Goal: Navigation & Orientation: Go to known website

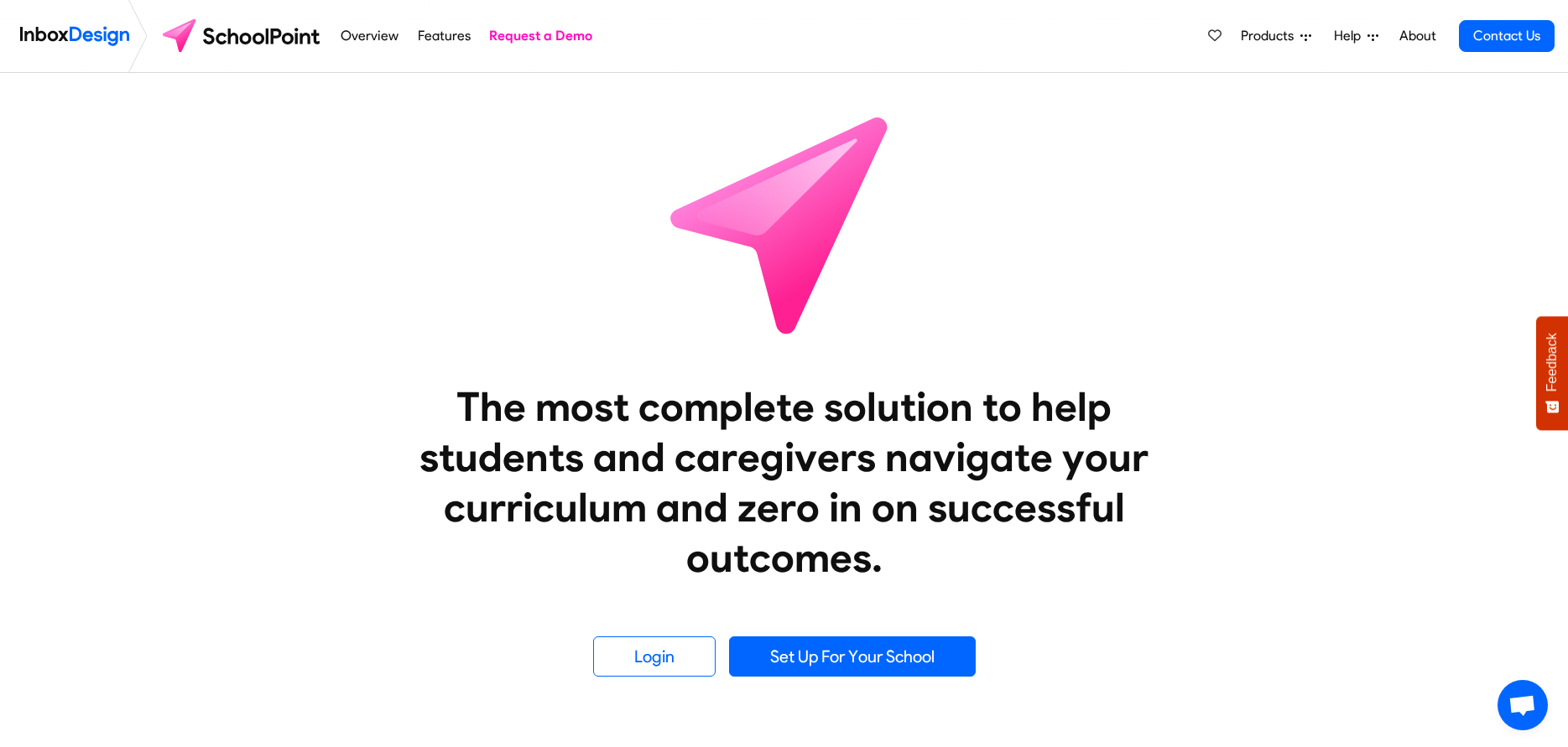
click at [239, 37] on img at bounding box center [242, 36] width 177 height 41
click at [286, 35] on img at bounding box center [242, 36] width 177 height 41
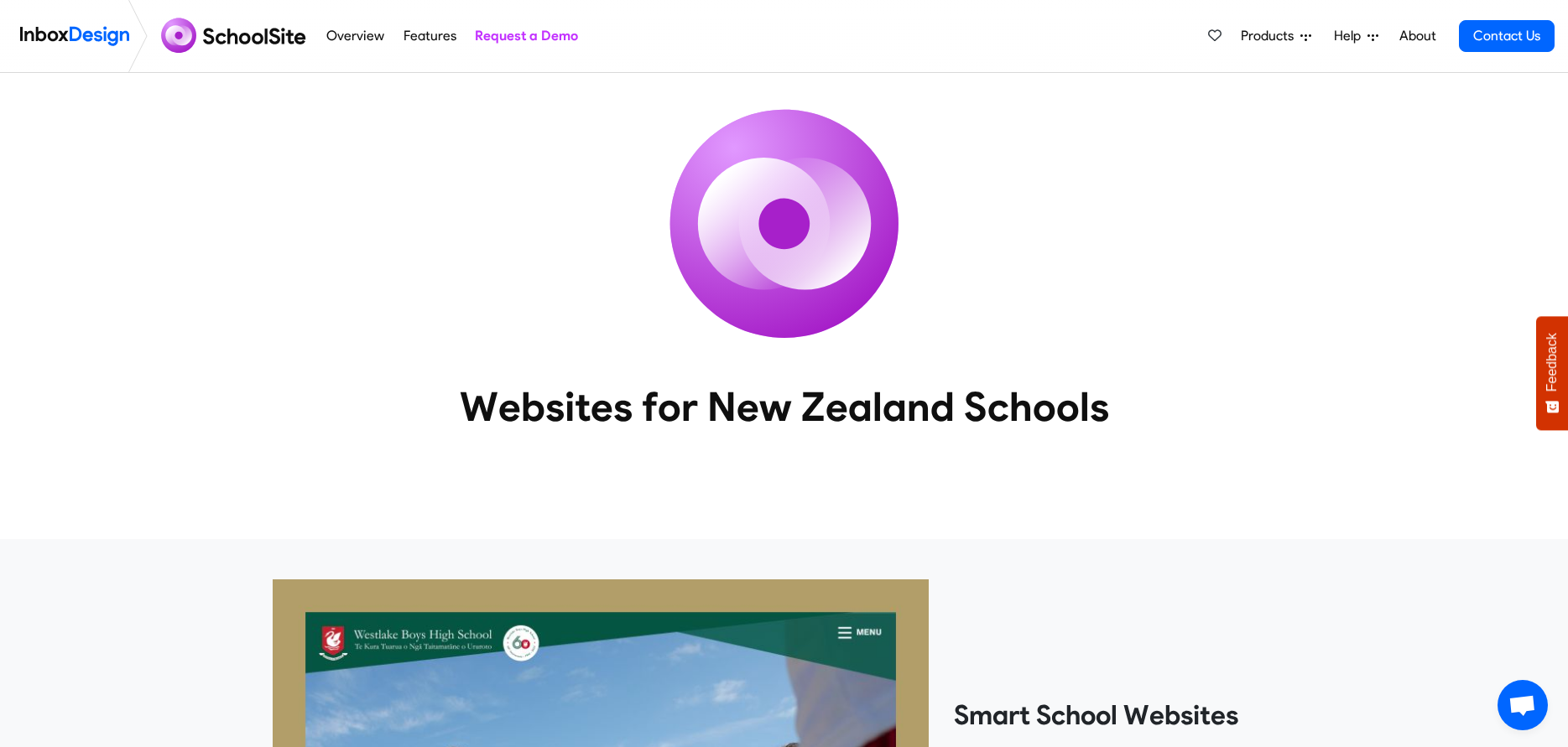
click at [235, 31] on img at bounding box center [235, 36] width 163 height 41
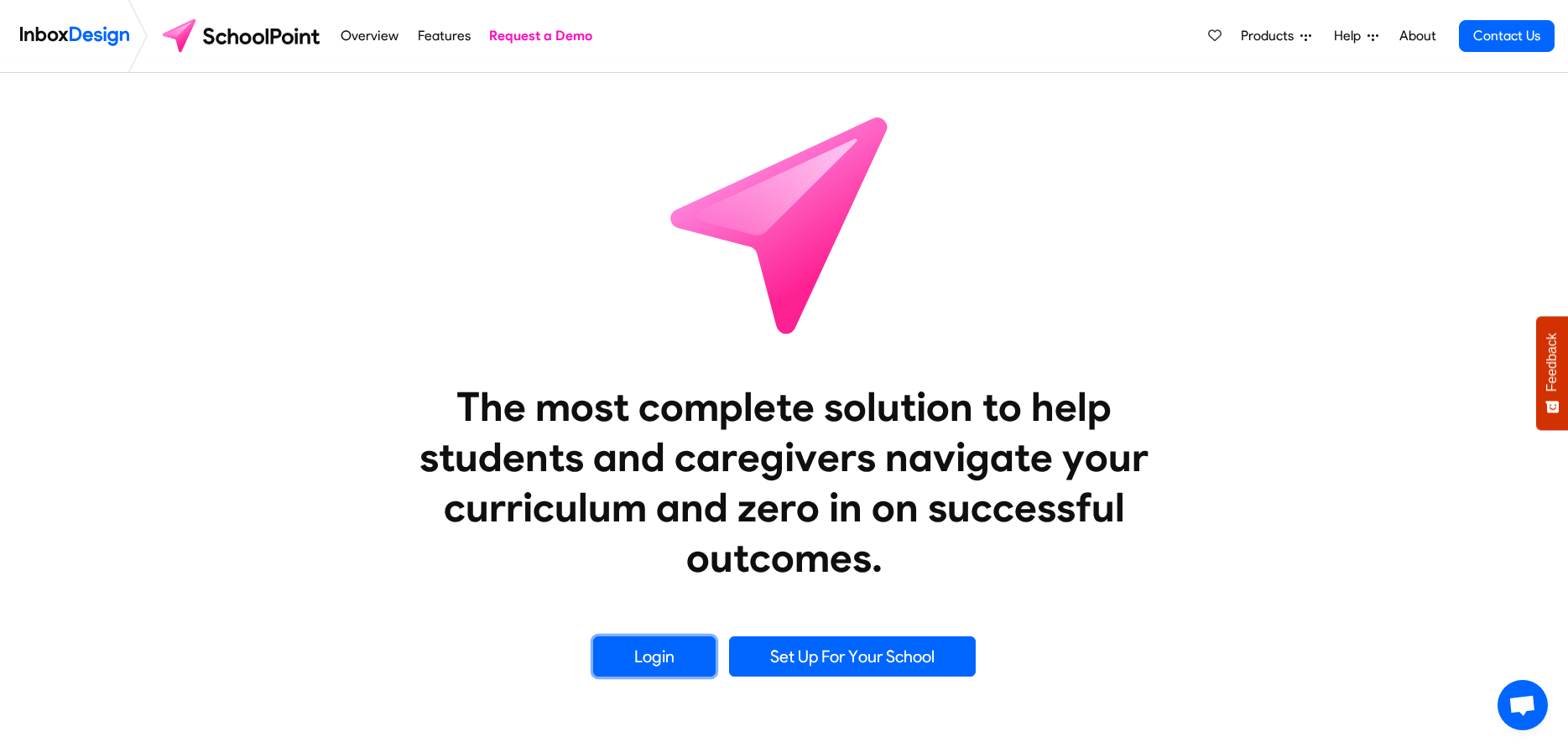
click at [659, 649] on link "Login" at bounding box center [654, 657] width 123 height 41
